Goal: Task Accomplishment & Management: Manage account settings

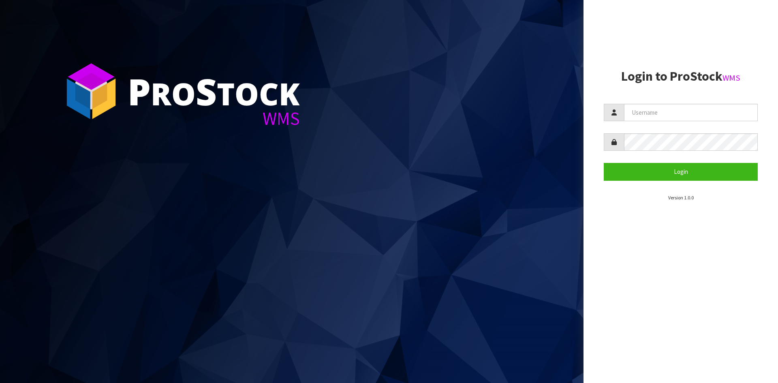
drag, startPoint x: 314, startPoint y: 144, endPoint x: 190, endPoint y: 71, distance: 143.4
click at [304, 141] on section "P ro S tock WMS" at bounding box center [292, 191] width 584 height 383
drag, startPoint x: 186, startPoint y: 67, endPoint x: 162, endPoint y: 46, distance: 31.6
click at [177, 49] on section "P ro S tock WMS" at bounding box center [292, 191] width 584 height 383
click at [385, 117] on input "text" at bounding box center [691, 112] width 134 height 17
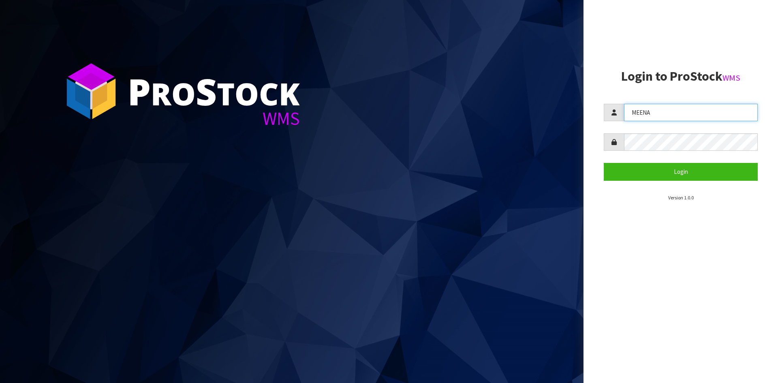
type input "MEENA"
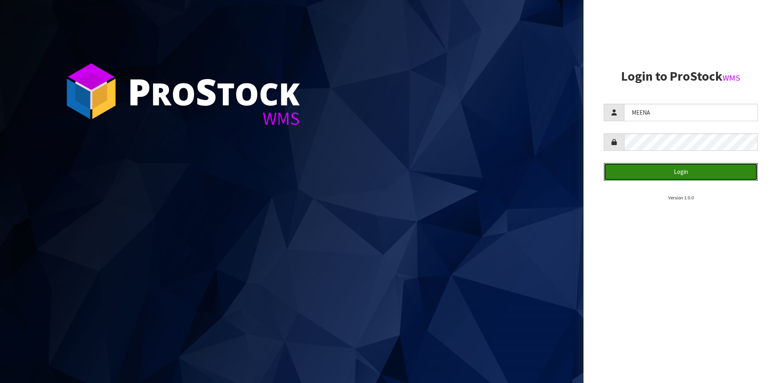
click at [385, 171] on button "Login" at bounding box center [681, 171] width 154 height 17
click at [385, 171] on icon "submit" at bounding box center [689, 172] width 8 height 6
